Goal: Information Seeking & Learning: Learn about a topic

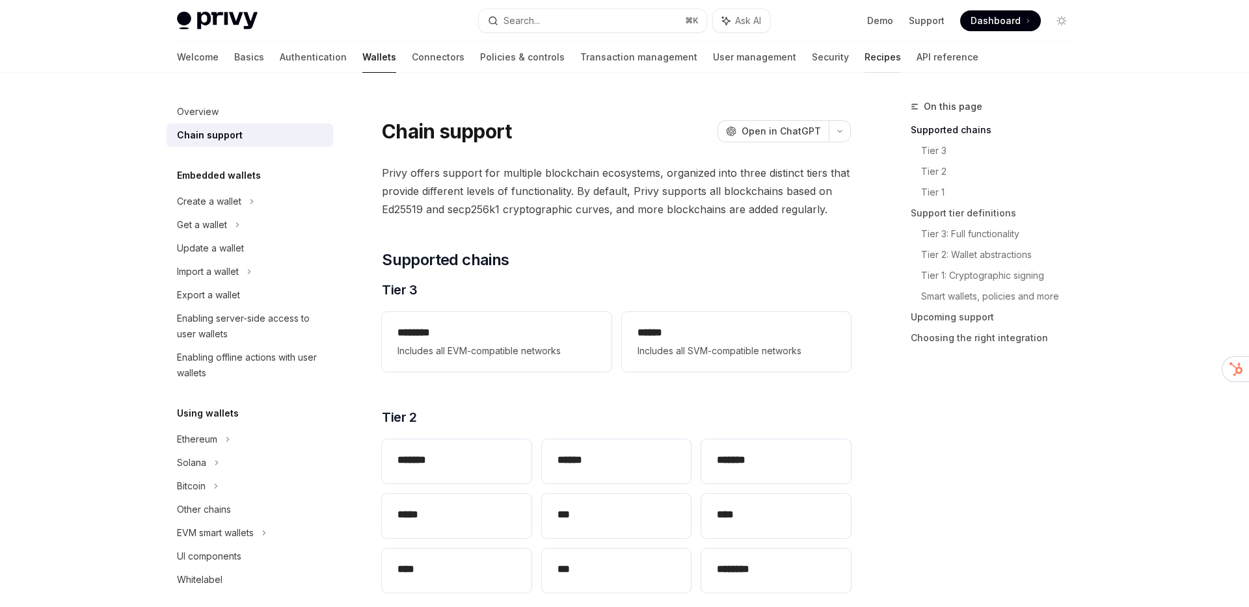
scroll to position [107, 0]
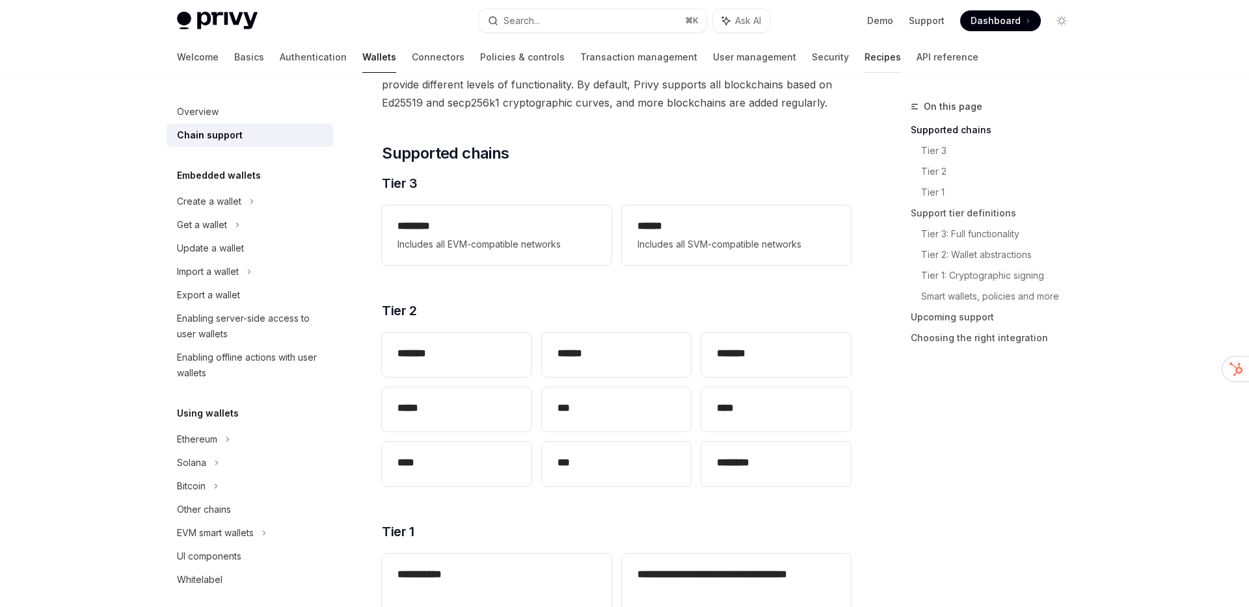
click at [864, 60] on link "Recipes" at bounding box center [882, 57] width 36 height 31
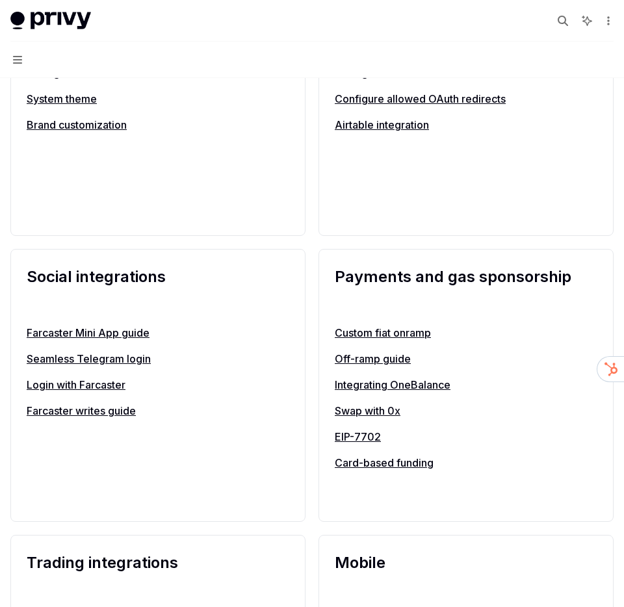
scroll to position [968, 0]
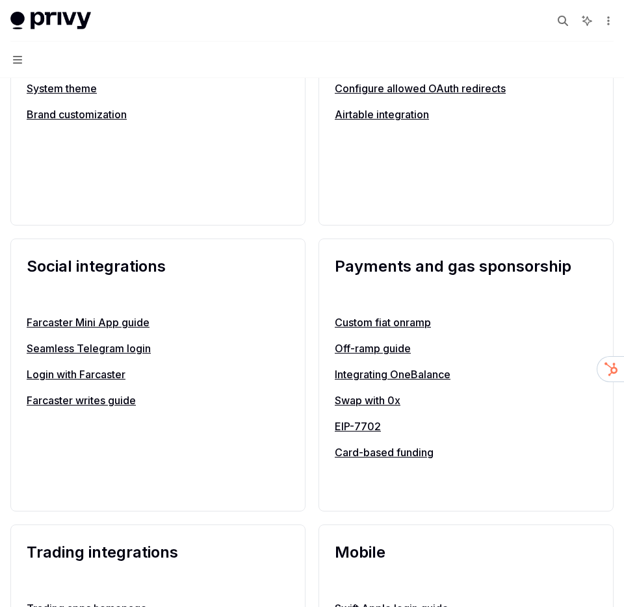
click at [413, 370] on link "Integrating OneBalance" at bounding box center [466, 375] width 263 height 16
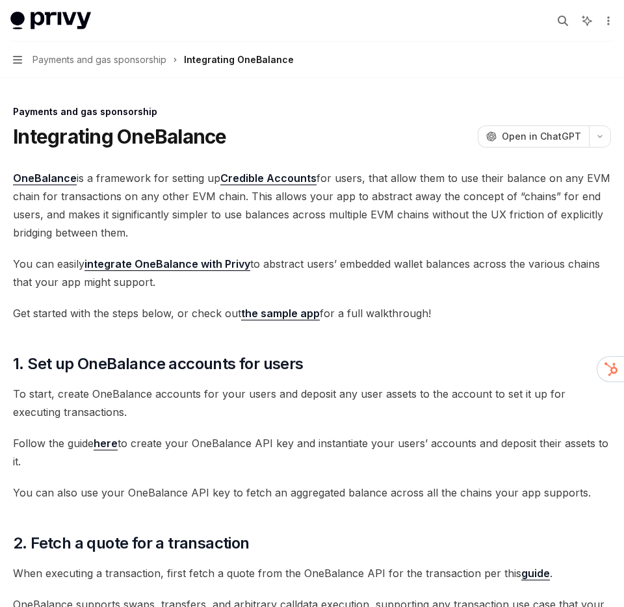
click at [187, 209] on span "OneBalance is a framework for setting up Credible Accounts for users, that allo…" at bounding box center [312, 205] width 598 height 73
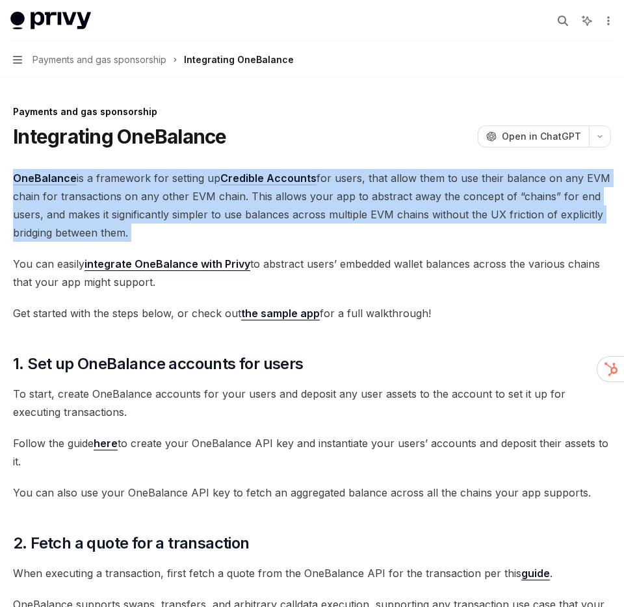
click at [187, 209] on span "OneBalance is a framework for setting up Credible Accounts for users, that allo…" at bounding box center [312, 205] width 598 height 73
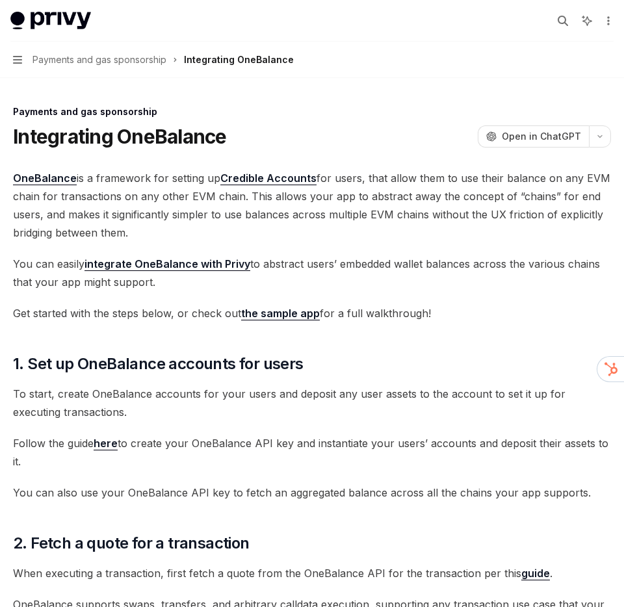
click at [187, 209] on span "OneBalance is a framework for setting up Credible Accounts for users, that allo…" at bounding box center [312, 205] width 598 height 73
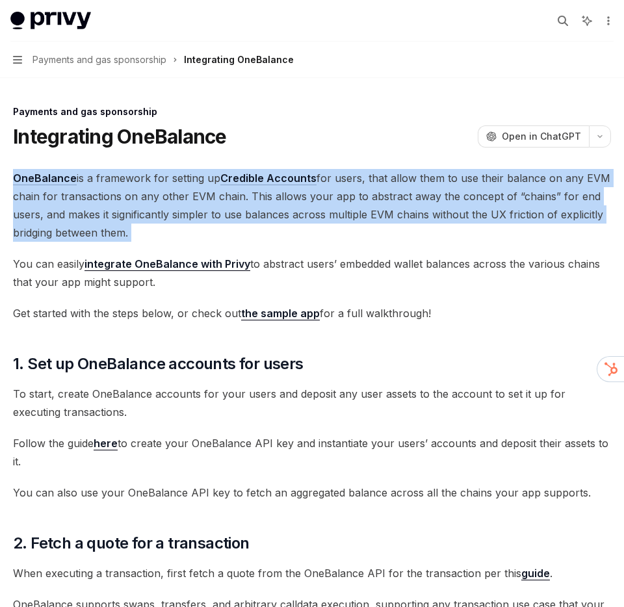
click at [187, 209] on span "OneBalance is a framework for setting up Credible Accounts for users, that allo…" at bounding box center [312, 205] width 598 height 73
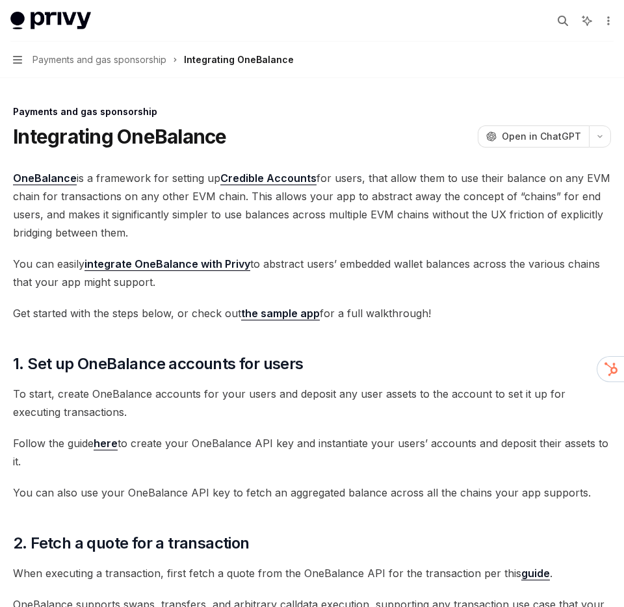
click at [187, 209] on span "OneBalance is a framework for setting up Credible Accounts for users, that allo…" at bounding box center [312, 205] width 598 height 73
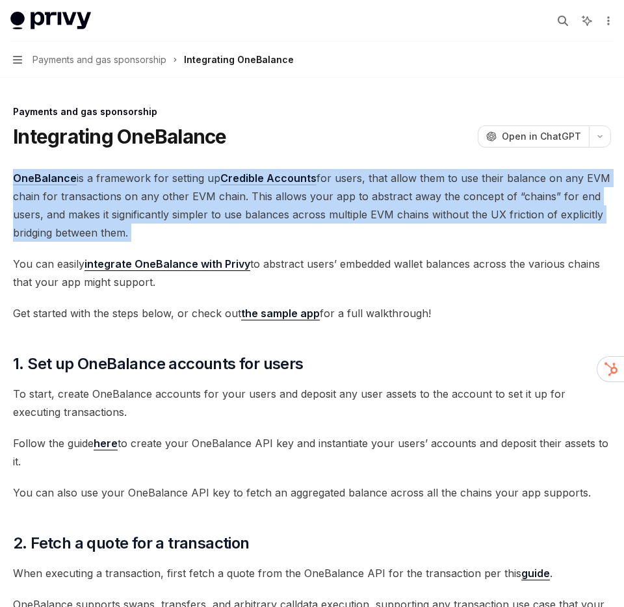
click at [187, 209] on span "OneBalance is a framework for setting up Credible Accounts for users, that allo…" at bounding box center [312, 205] width 598 height 73
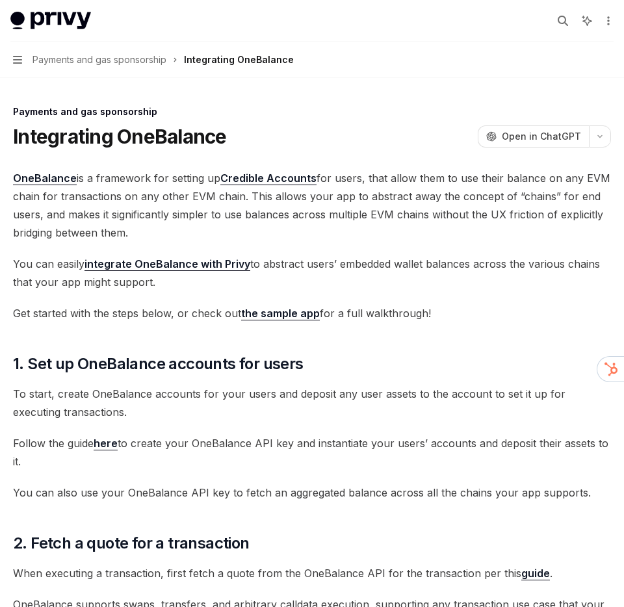
click at [187, 209] on span "OneBalance is a framework for setting up Credible Accounts for users, that allo…" at bounding box center [312, 205] width 598 height 73
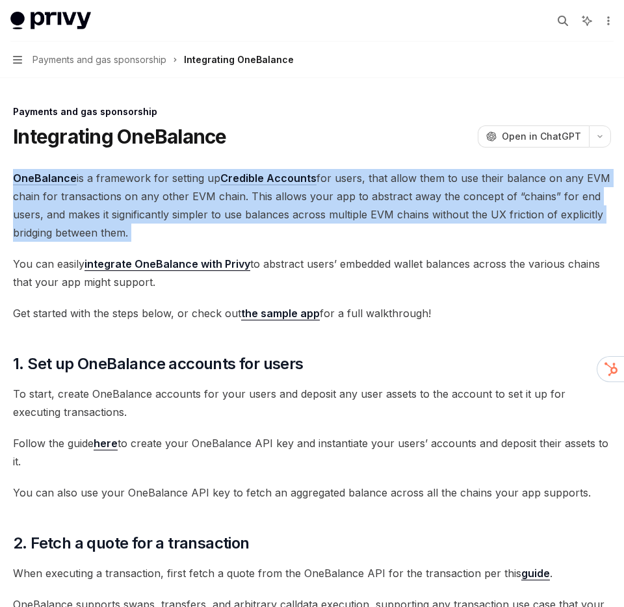
click at [187, 209] on span "OneBalance is a framework for setting up Credible Accounts for users, that allo…" at bounding box center [312, 205] width 598 height 73
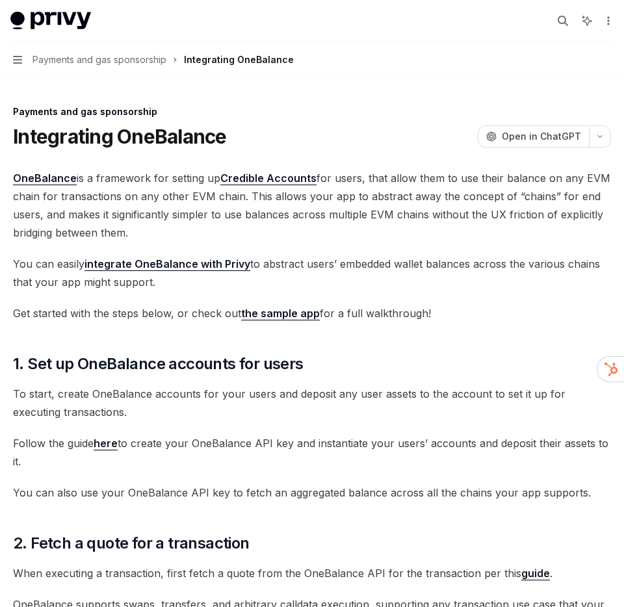
click at [116, 54] on span "Payments and gas sponsorship" at bounding box center [100, 60] width 134 height 16
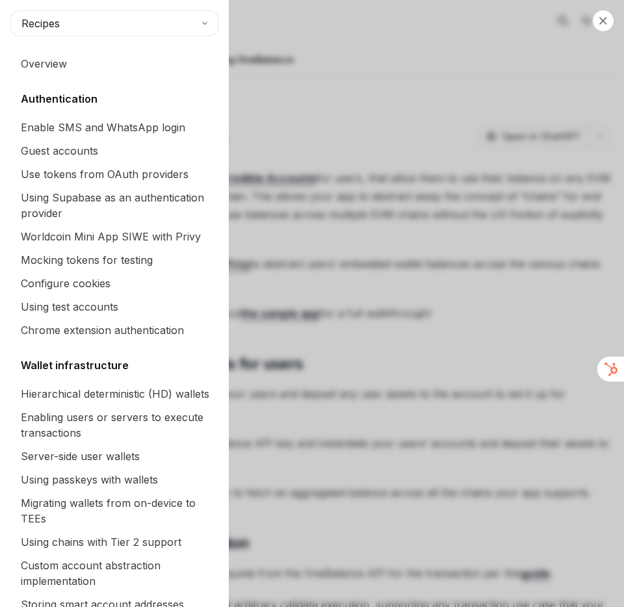
click at [332, 258] on div "Close navigation Recipes Overview Authentication Enable SMS and WhatsApp login …" at bounding box center [312, 303] width 624 height 607
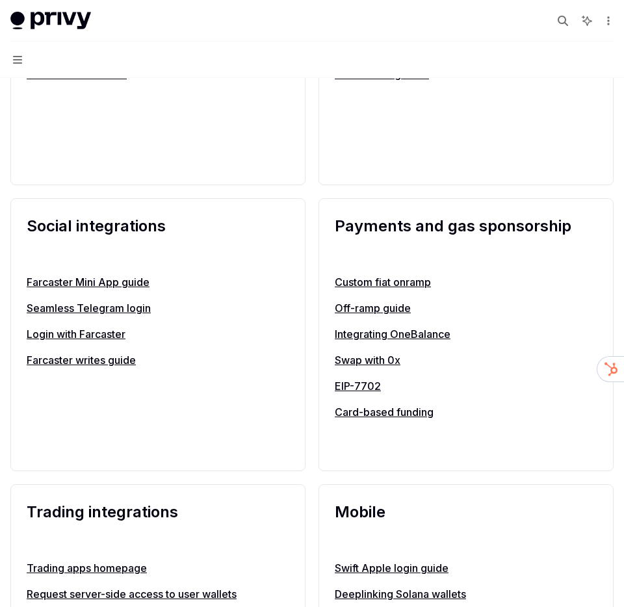
scroll to position [1011, 0]
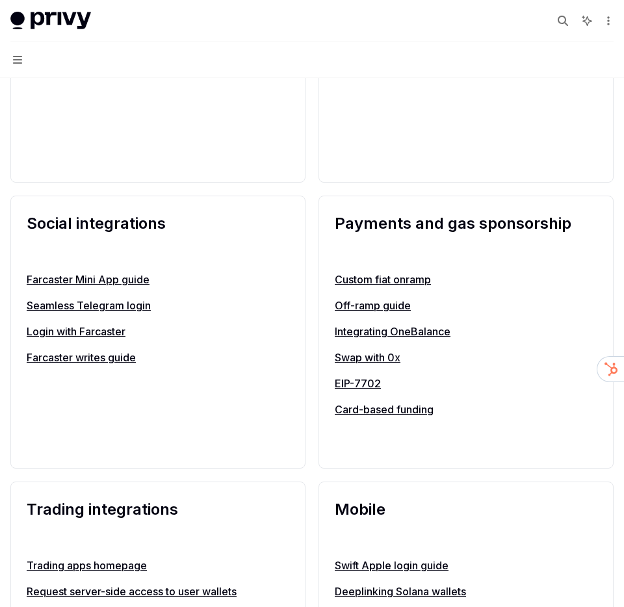
click at [379, 364] on link "Swap with 0x" at bounding box center [466, 358] width 263 height 16
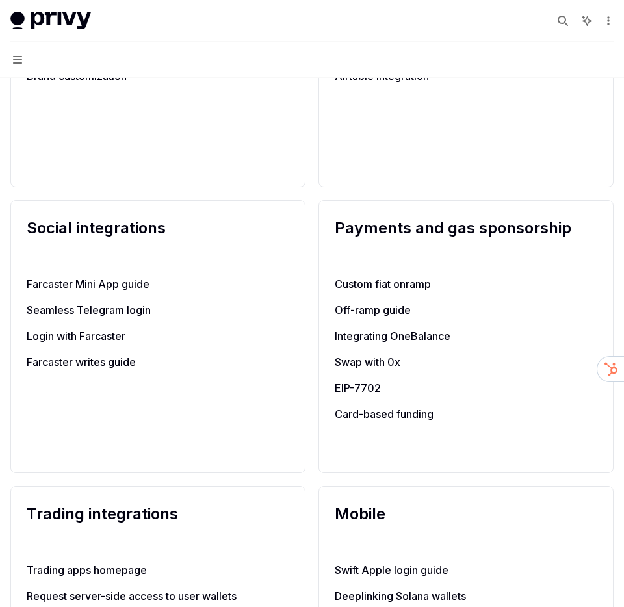
scroll to position [1011, 0]
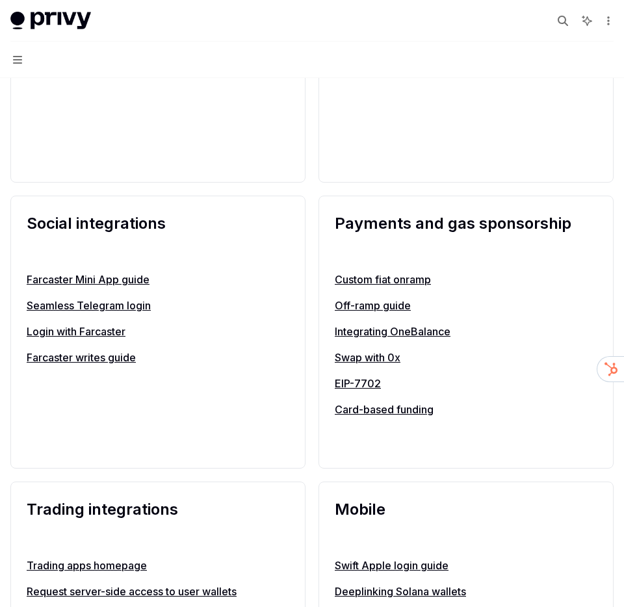
click at [370, 411] on link "Card-based funding" at bounding box center [466, 410] width 263 height 16
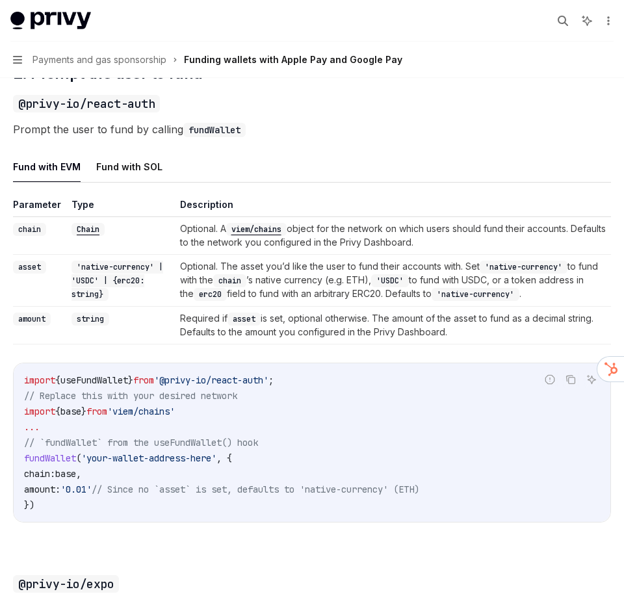
scroll to position [930, 0]
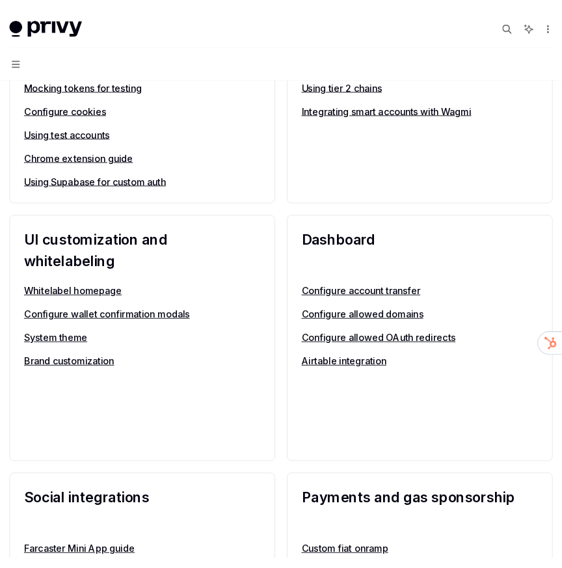
scroll to position [695, 0]
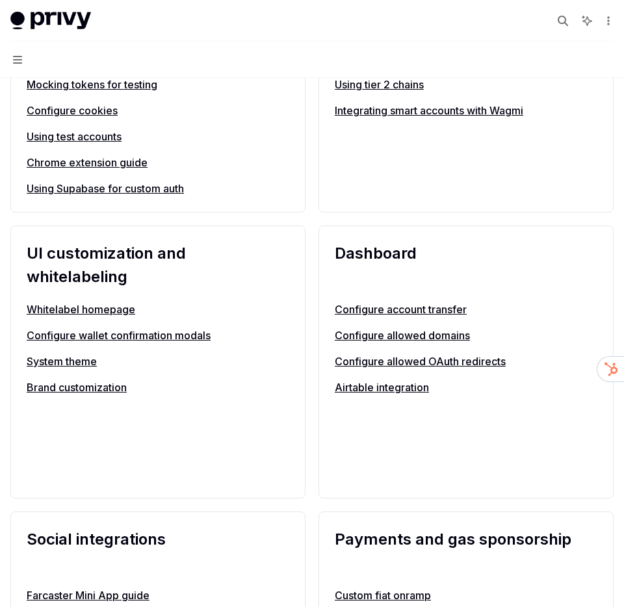
type textarea "*"
